Goal: Check status: Check status

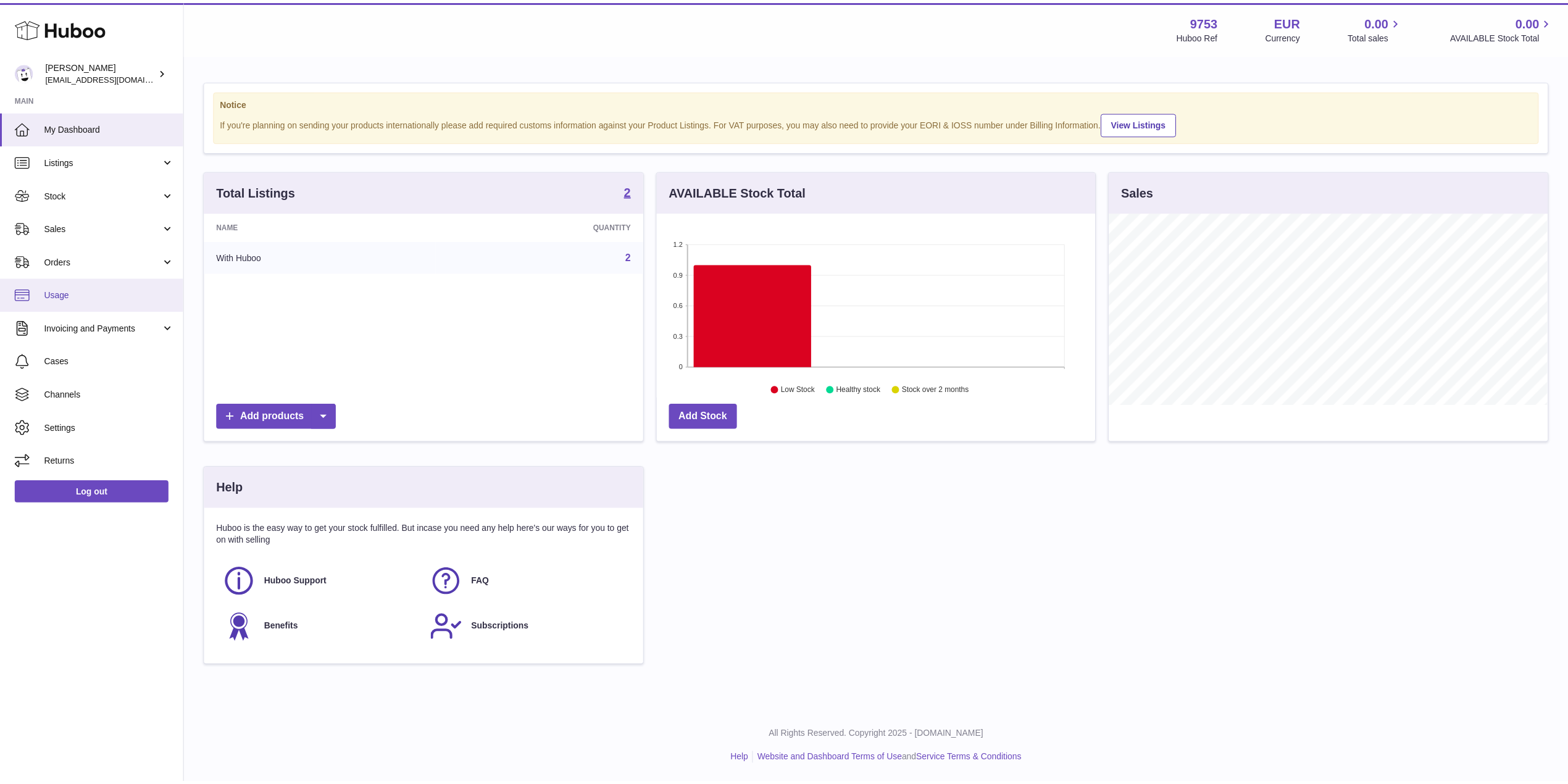
scroll to position [192, 442]
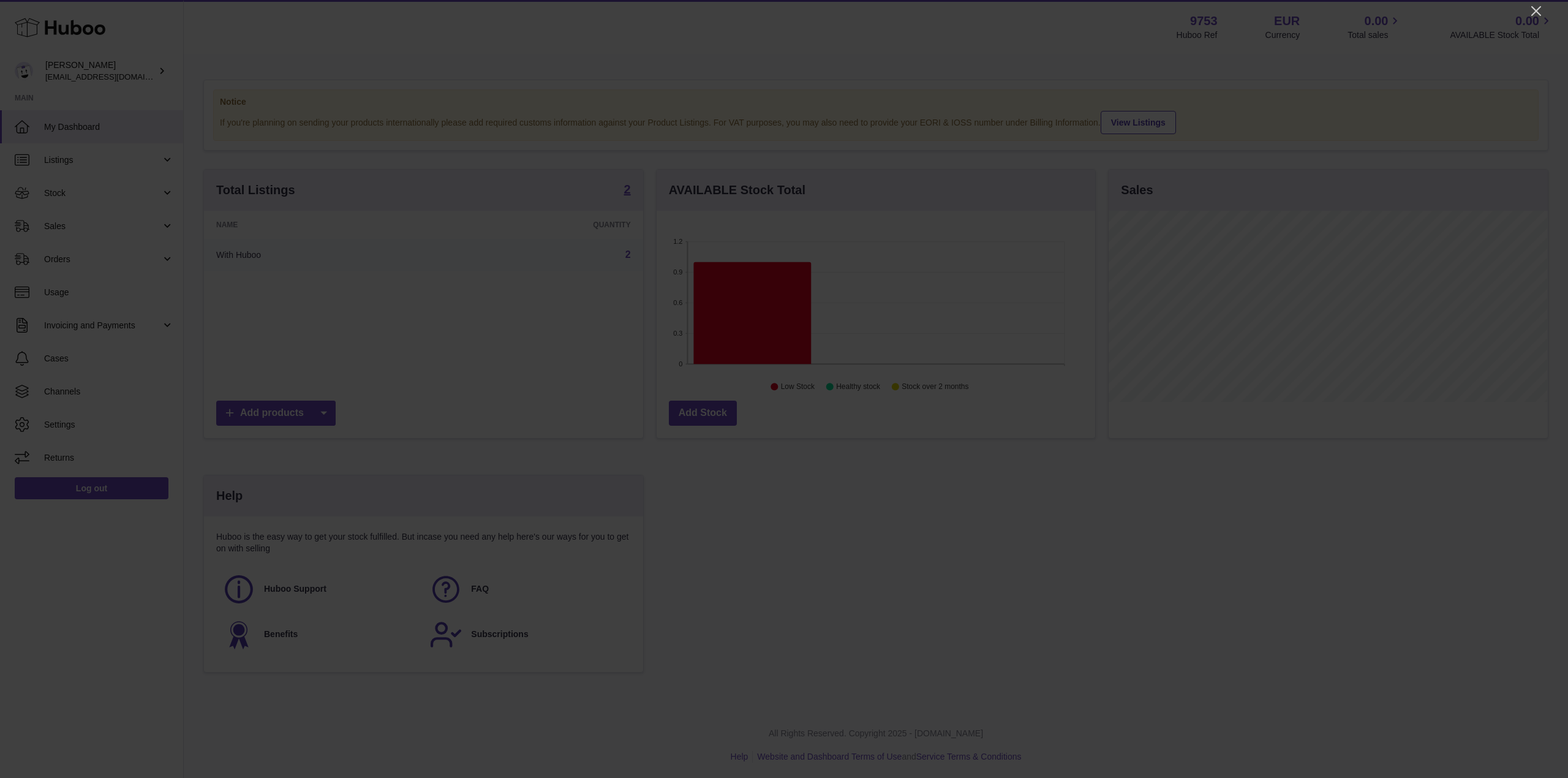
click at [1540, 16] on icon "Close" at bounding box center [1536, 11] width 14 height 14
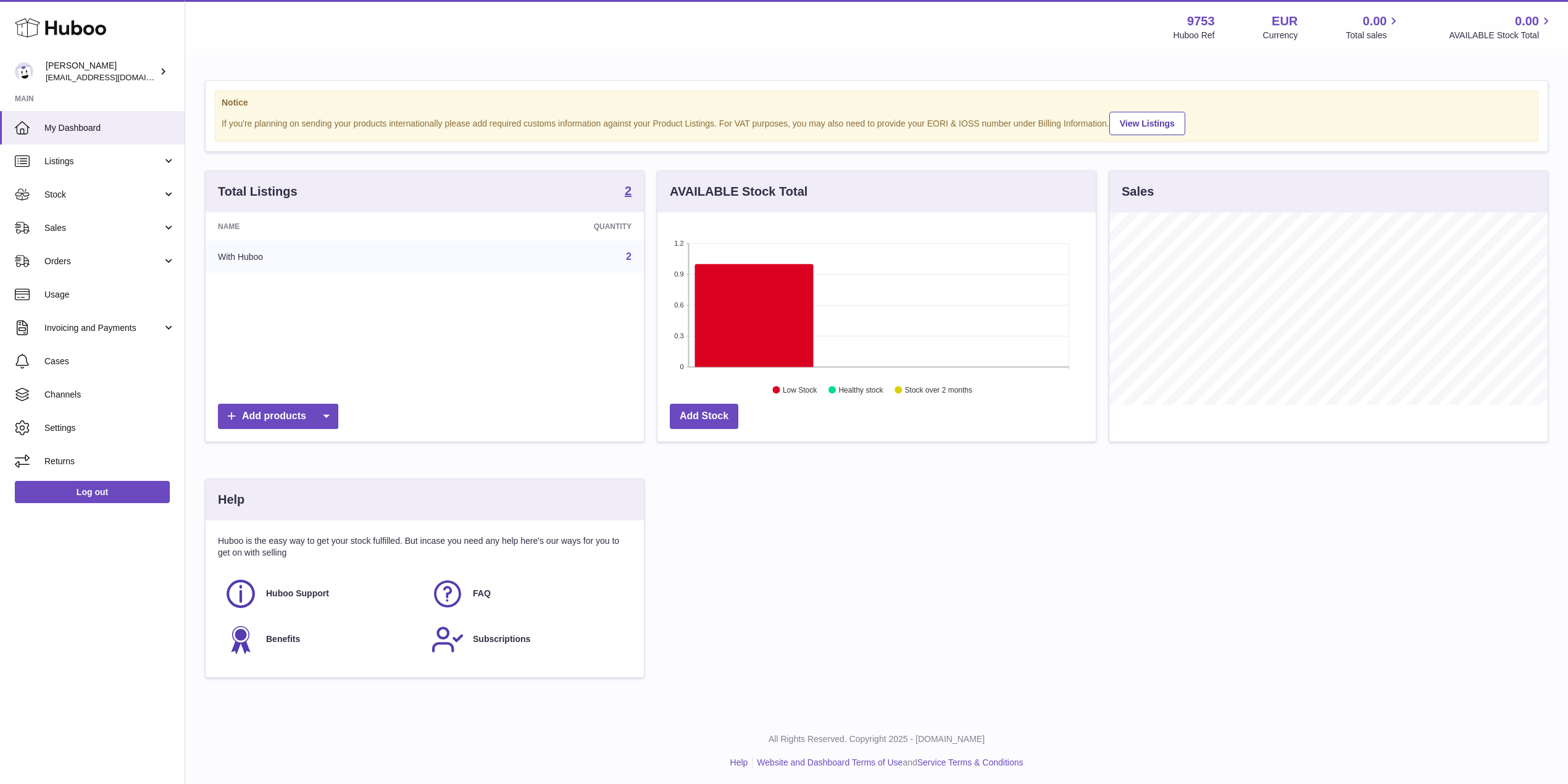
scroll to position [616950, 617058]
click at [94, 227] on span "Sales" at bounding box center [103, 227] width 118 height 12
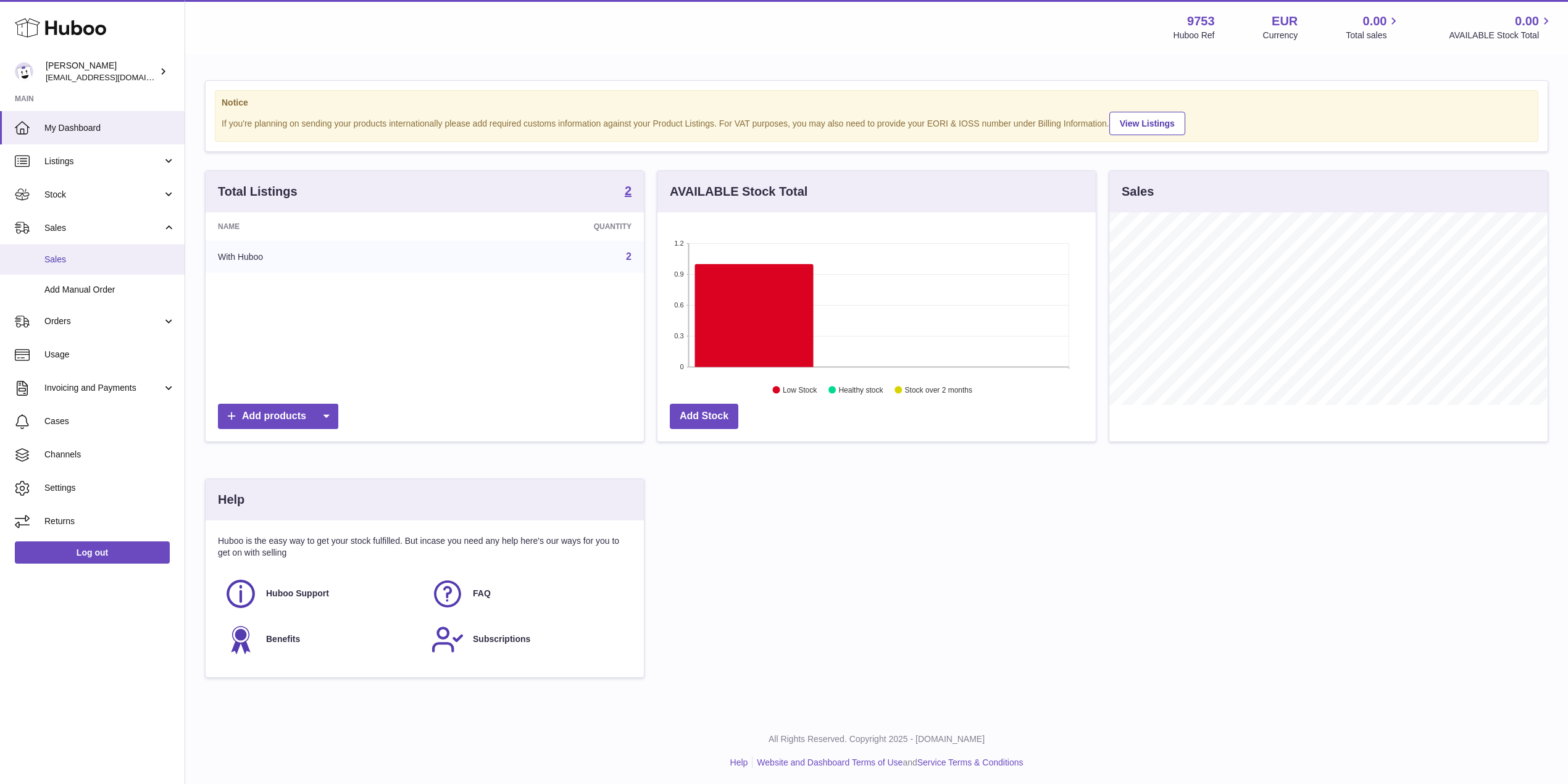
click at [97, 267] on link "Sales" at bounding box center [92, 260] width 184 height 31
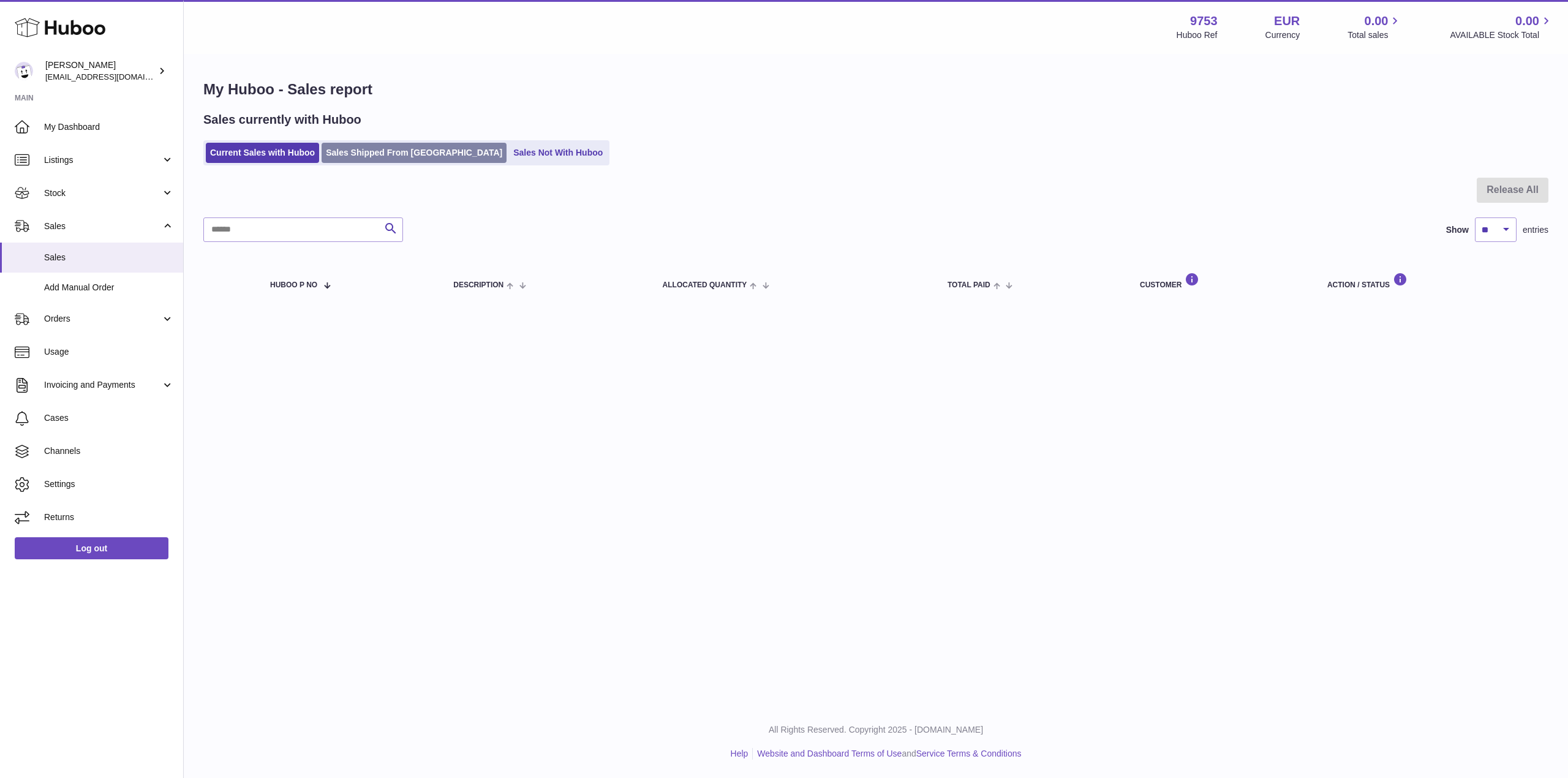
click at [405, 155] on link "Sales Shipped From [GEOGRAPHIC_DATA]" at bounding box center [413, 153] width 185 height 21
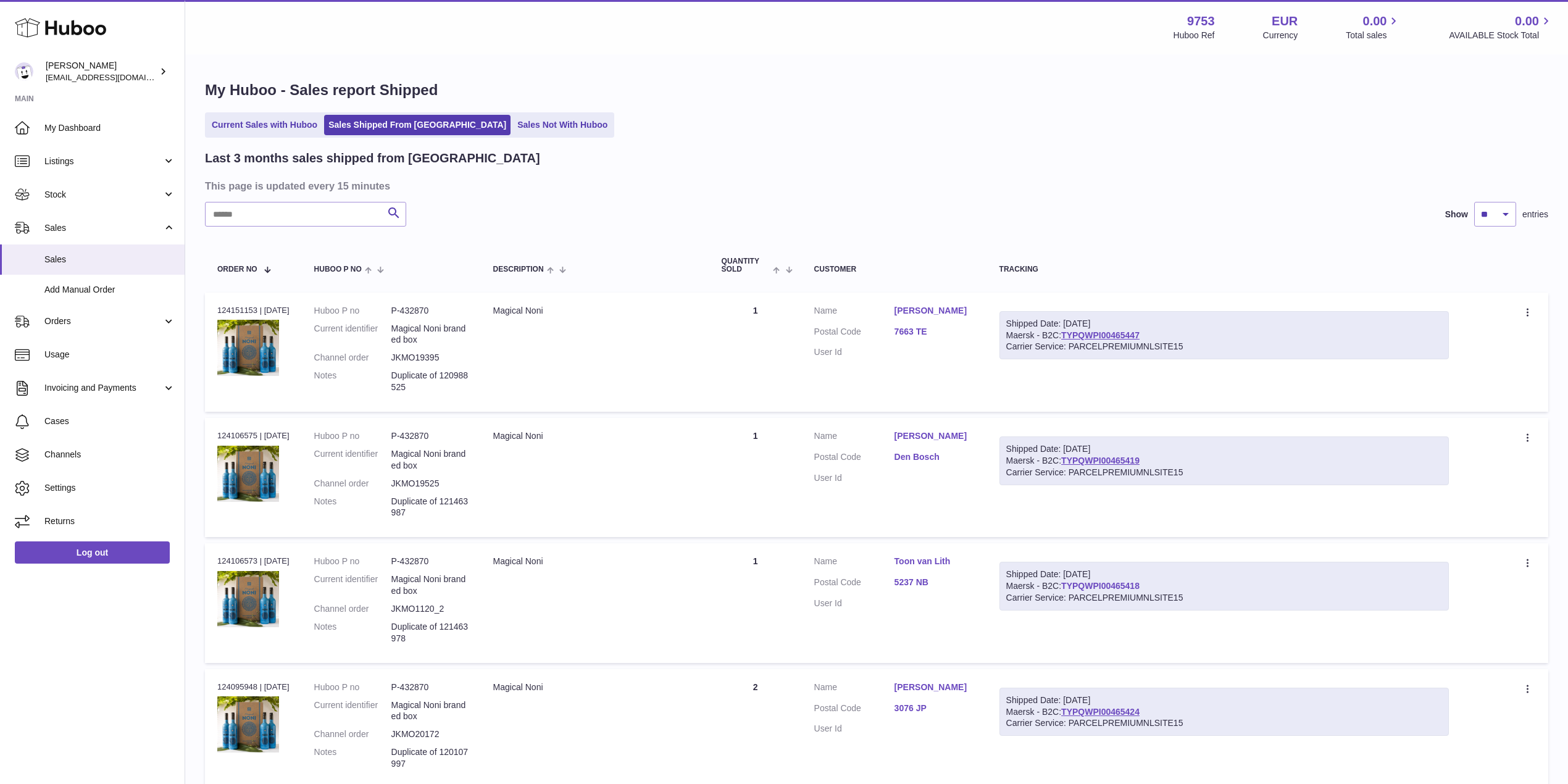
click at [1090, 582] on link "TYPQWPI00465418" at bounding box center [1100, 585] width 78 height 10
drag, startPoint x: 1163, startPoint y: 329, endPoint x: 1072, endPoint y: 339, distance: 91.5
click at [1072, 339] on div "Shipped Date: 5th Sep 2025 Maersk - B2C: TYPQWPI00465447 Carrier Service: PARCE…" at bounding box center [1224, 335] width 450 height 49
click at [1172, 330] on div "Shipped Date: 5th Sep 2025 Maersk - B2C: TYPQWPI00465447 Carrier Service: PARCE…" at bounding box center [1224, 335] width 450 height 49
drag, startPoint x: 1157, startPoint y: 334, endPoint x: 1076, endPoint y: 334, distance: 81.0
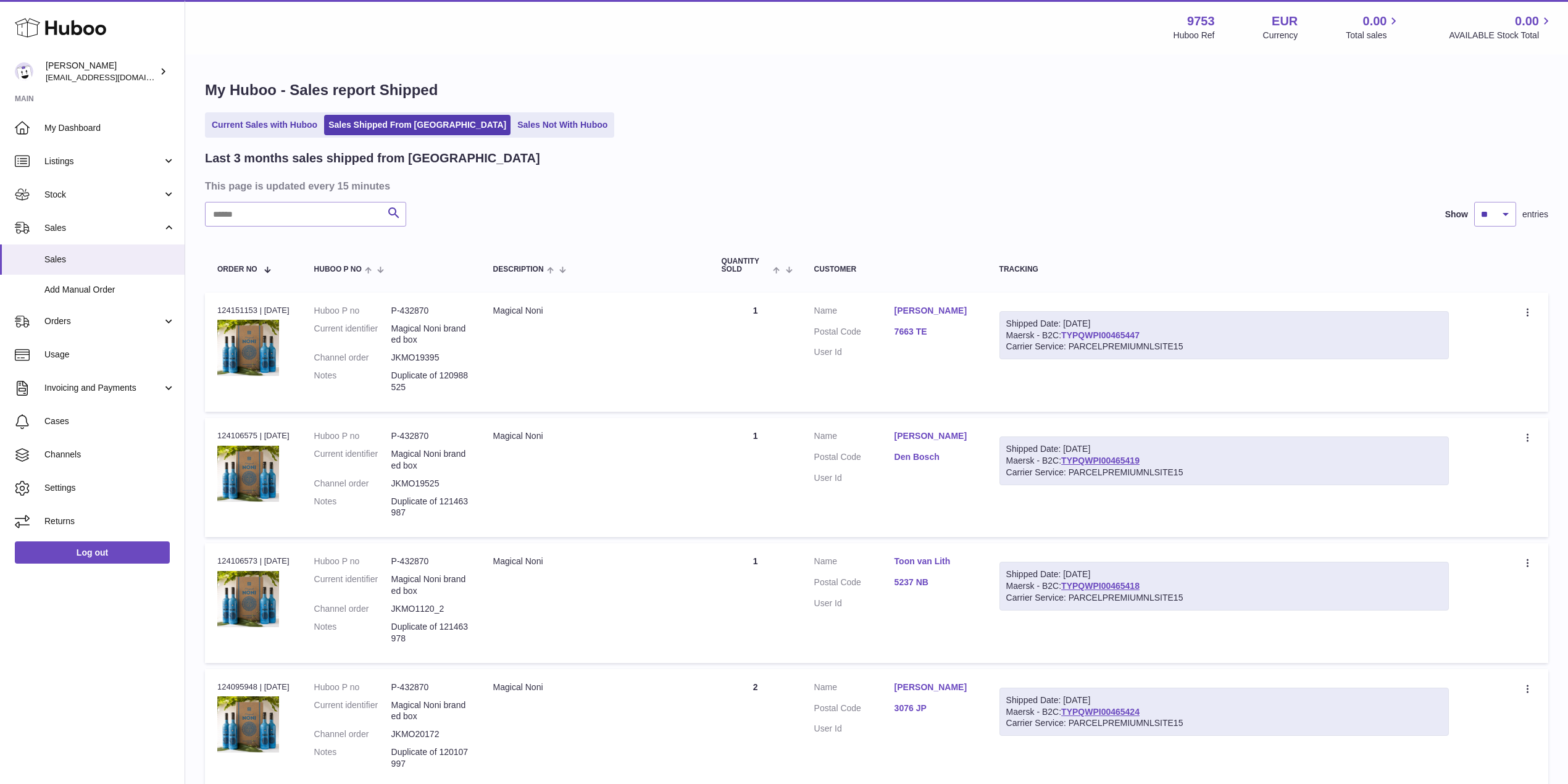
click at [1076, 334] on div "Shipped Date: 5th Sep 2025 Maersk - B2C: TYPQWPI00465447 Carrier Service: PARCE…" at bounding box center [1224, 335] width 450 height 49
copy link "TYPQWPI00465447"
